Goal: Obtain resource: Obtain resource

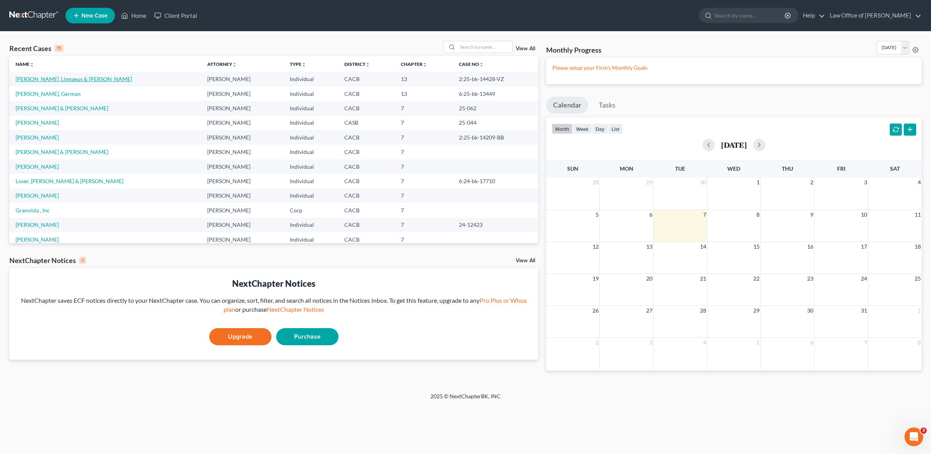
click at [30, 77] on link "[PERSON_NAME], Linnaeus & [PERSON_NAME]" at bounding box center [74, 79] width 116 height 7
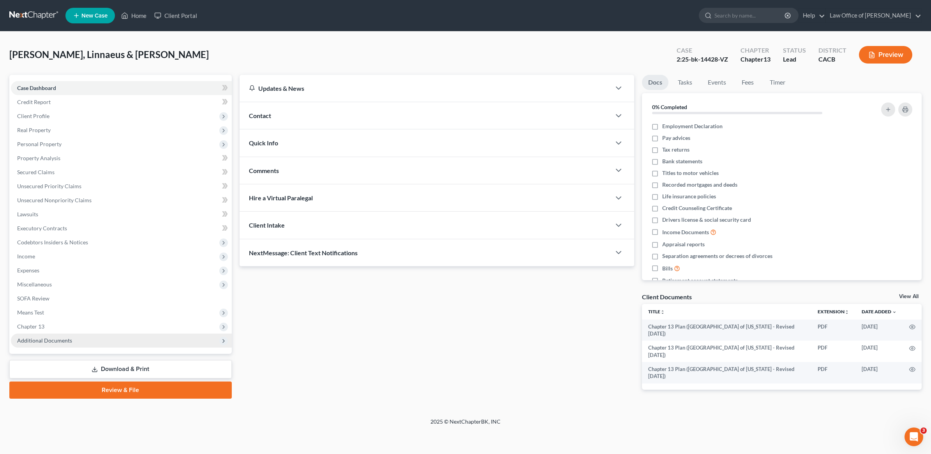
click at [43, 337] on span "Additional Documents" at bounding box center [44, 340] width 55 height 7
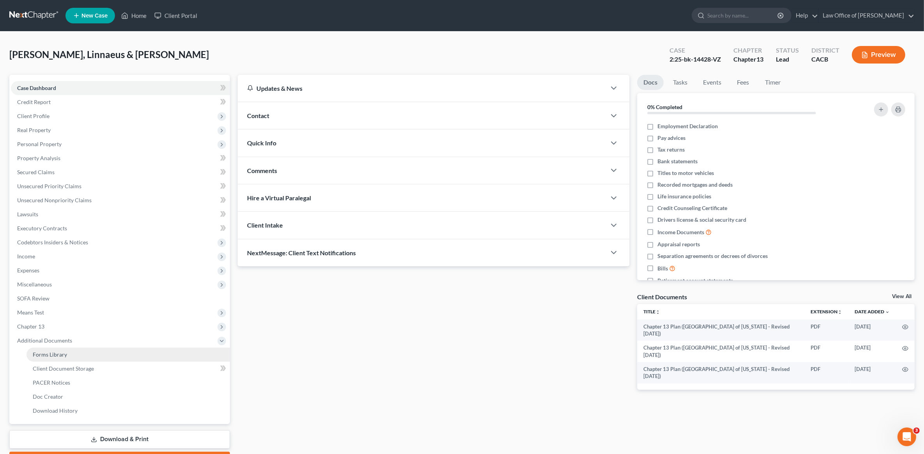
click at [56, 353] on span "Forms Library" at bounding box center [50, 354] width 34 height 7
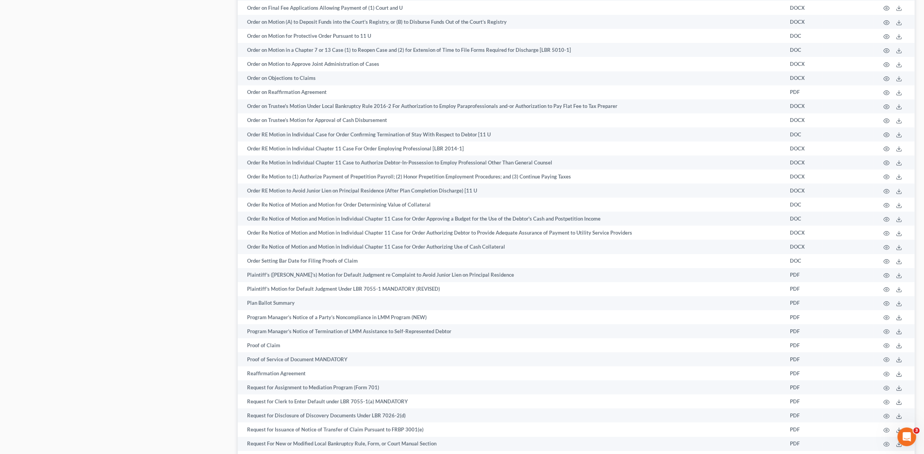
scroll to position [3360, 0]
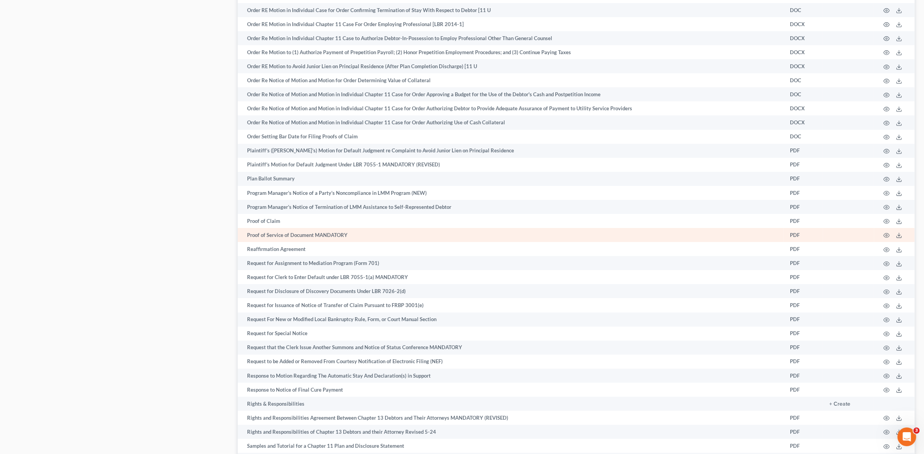
click at [295, 228] on td "Proof of Service of Document MANDATORY" at bounding box center [511, 235] width 546 height 14
click at [894, 228] on td at bounding box center [894, 235] width 41 height 14
click at [897, 232] on icon at bounding box center [899, 235] width 6 height 6
